Goal: Task Accomplishment & Management: Manage account settings

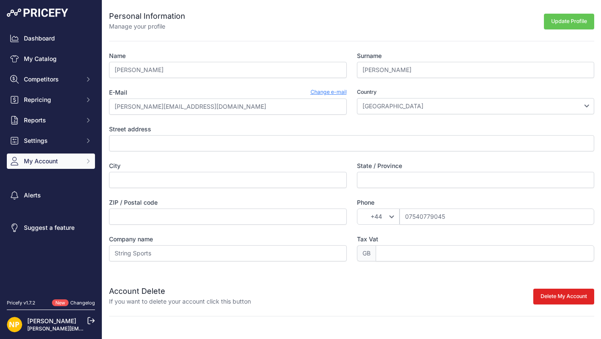
click at [89, 164] on button "My Account" at bounding box center [51, 160] width 88 height 15
click at [52, 239] on link "Billing" at bounding box center [51, 241] width 88 height 15
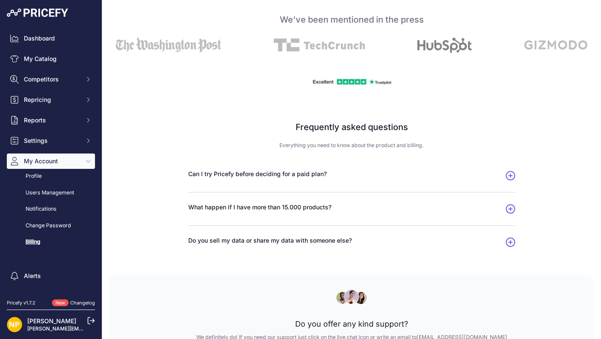
scroll to position [437, 0]
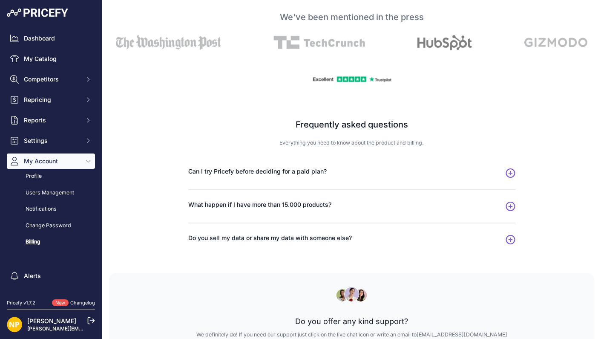
click at [513, 172] on icon "button" at bounding box center [510, 172] width 10 height 9
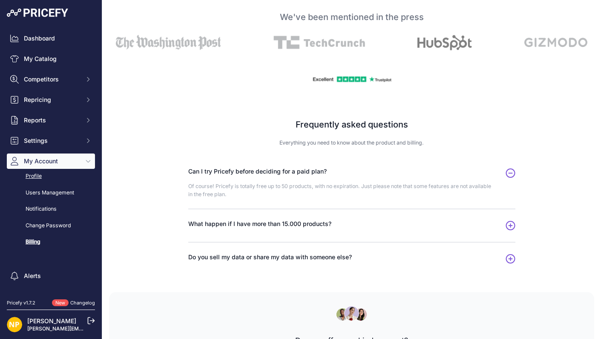
click at [32, 179] on link "Profile" at bounding box center [51, 176] width 88 height 15
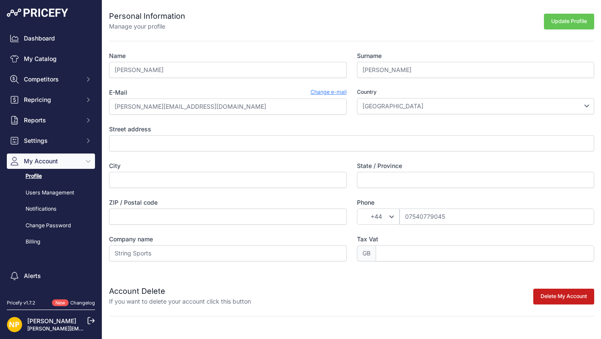
click at [559, 295] on button "Delete My Account" at bounding box center [563, 296] width 61 height 16
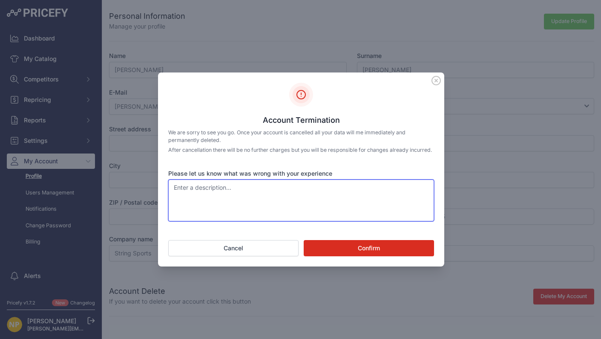
click at [229, 203] on textarea "Please let us know what was wrong with your experience" at bounding box center [301, 200] width 266 height 42
click at [194, 194] on textarea "Contaced support for advice before upgrading and received no reply." at bounding box center [301, 200] width 266 height 42
type textarea "Contacted support for advice before upgrading and received no reply."
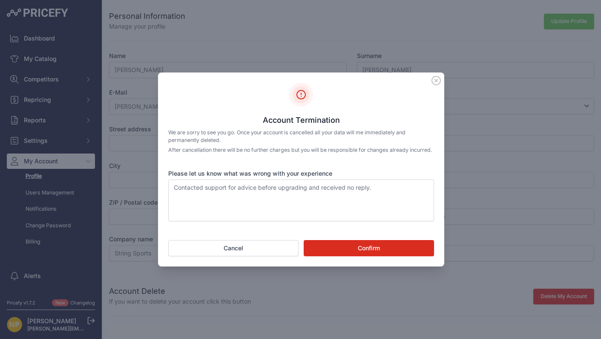
click at [351, 252] on button "Confirm" at bounding box center [369, 248] width 130 height 16
